Goal: Transaction & Acquisition: Purchase product/service

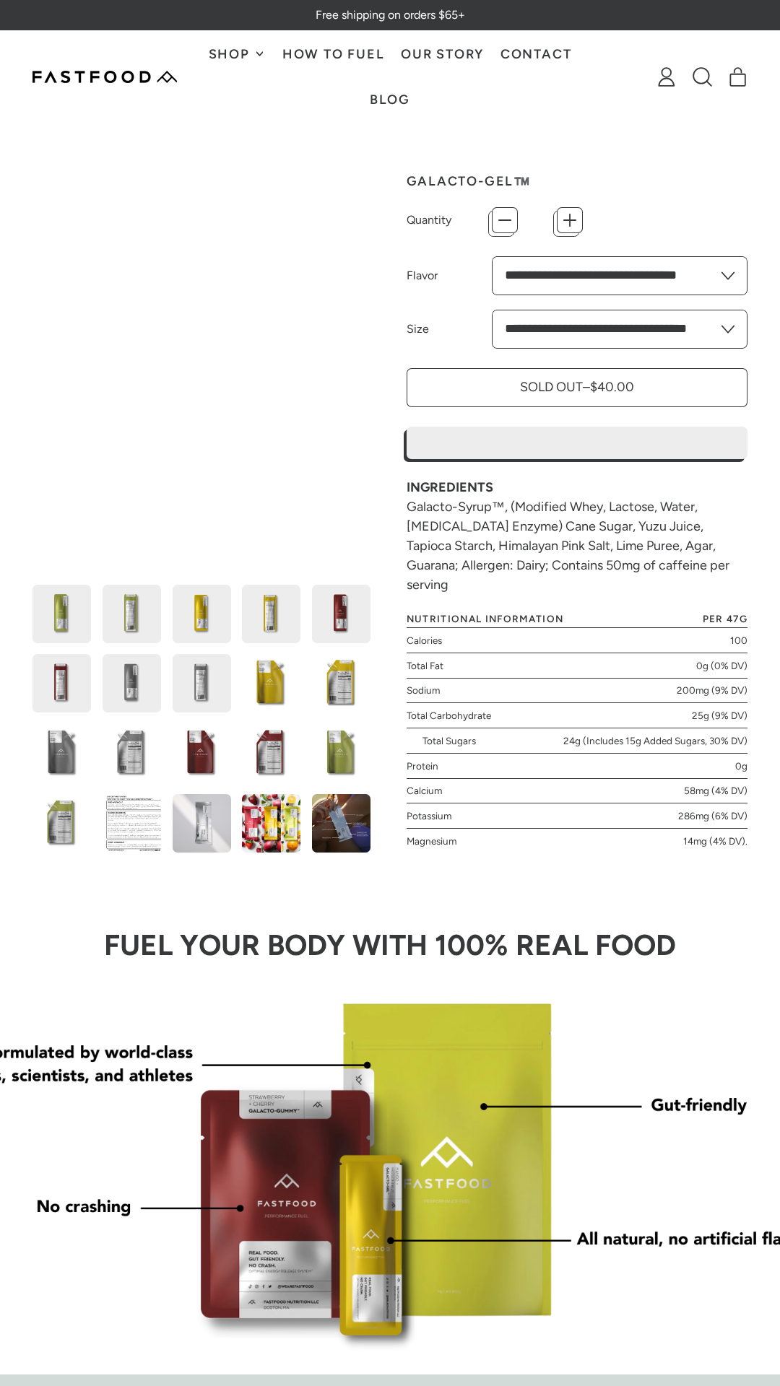
type input "*"
